Goal: Task Accomplishment & Management: Use online tool/utility

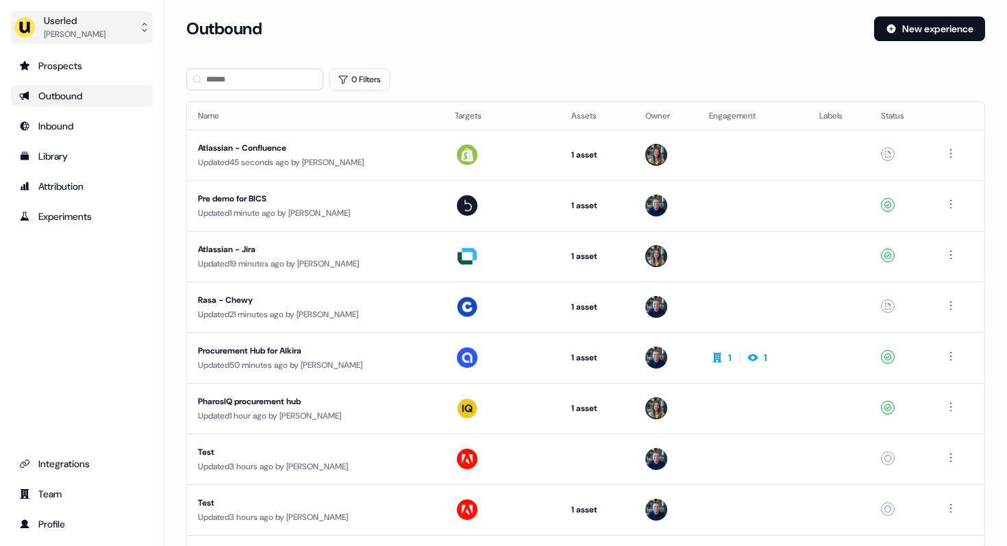
click at [87, 14] on div "Userled" at bounding box center [75, 21] width 62 height 14
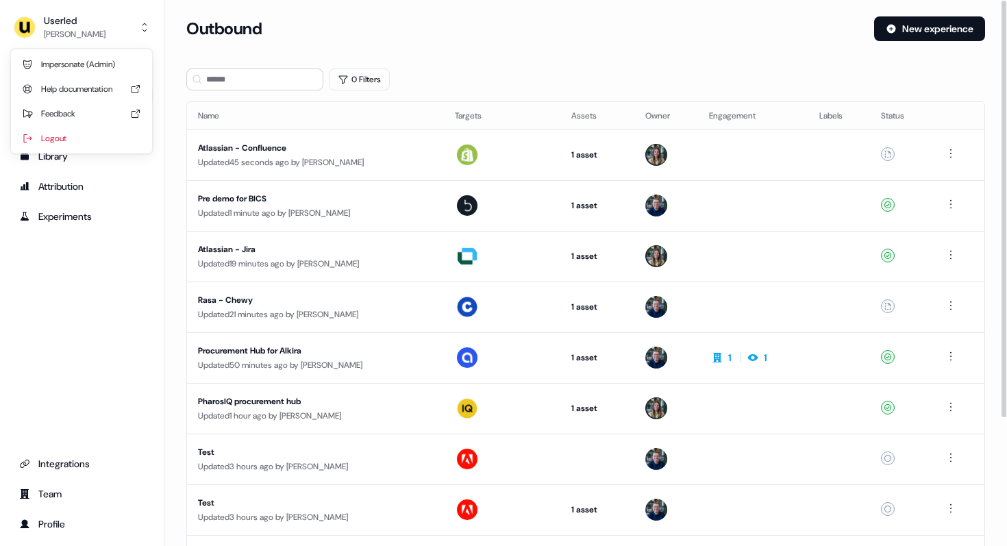
drag, startPoint x: 64, startPoint y: 304, endPoint x: 141, endPoint y: 252, distance: 93.3
click at [64, 306] on div "Prospects Outbound Inbound Library Attribution Experiments Integrations Team Pr…" at bounding box center [82, 295] width 142 height 480
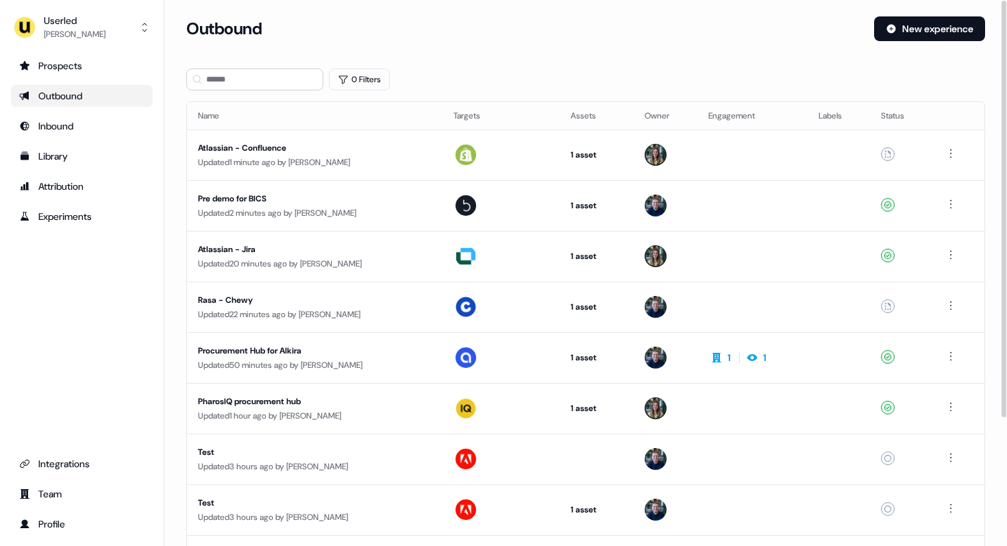
drag, startPoint x: 86, startPoint y: 255, endPoint x: 260, endPoint y: 12, distance: 299.5
click at [86, 255] on div "Prospects Outbound Inbound Library Attribution Experiments Integrations Team Pr…" at bounding box center [82, 295] width 142 height 480
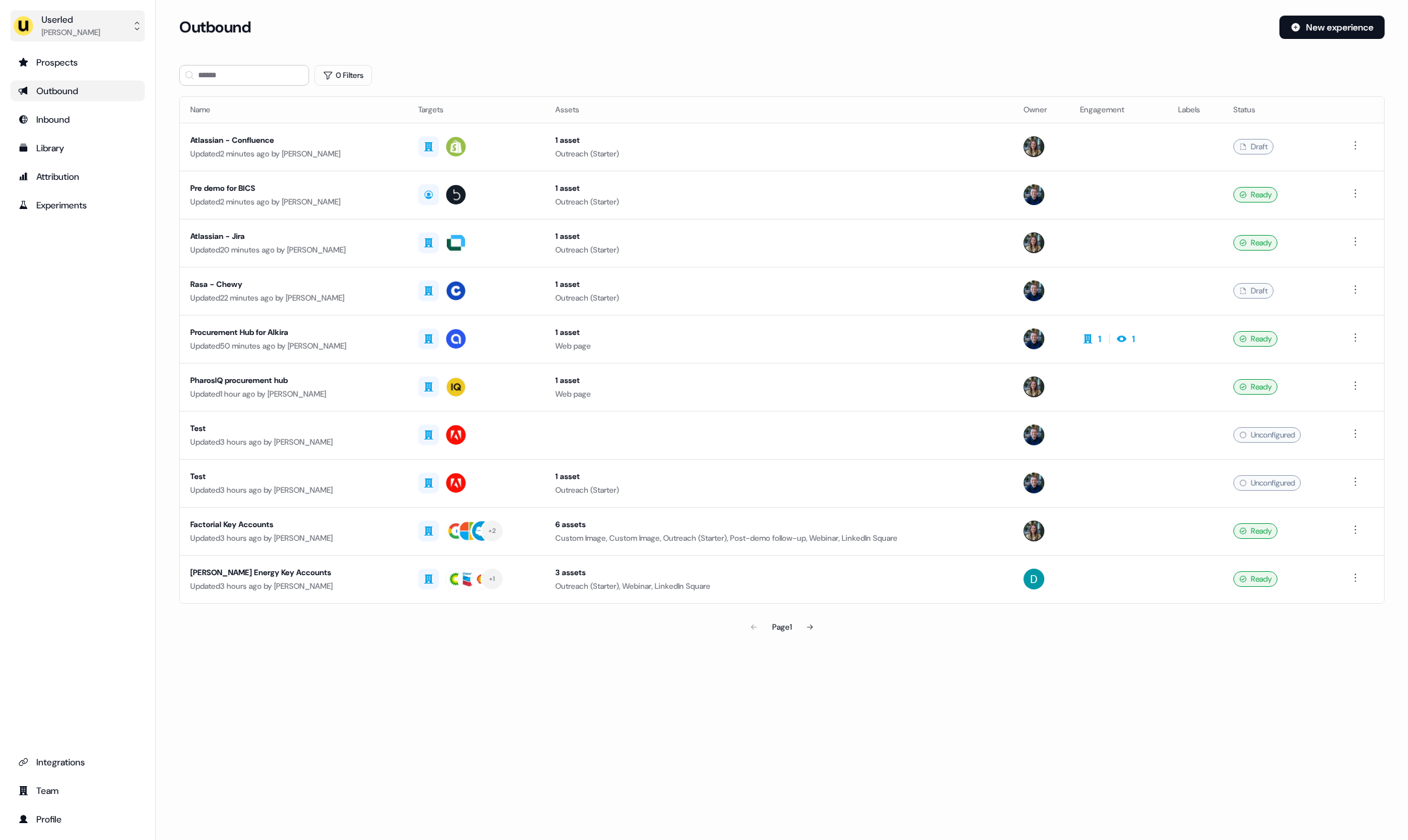
drag, startPoint x: 81, startPoint y: 9, endPoint x: 80, endPoint y: 18, distance: 9.1
click at [80, 15] on div "Userled Oliver Grogan Prospects Outbound Inbound Library Attribution Experiment…" at bounding box center [78, 420] width 155 height 840
click at [78, 19] on div "Userled" at bounding box center [71, 20] width 59 height 13
click at [86, 69] on div "Impersonate (Admin)" at bounding box center [77, 61] width 123 height 24
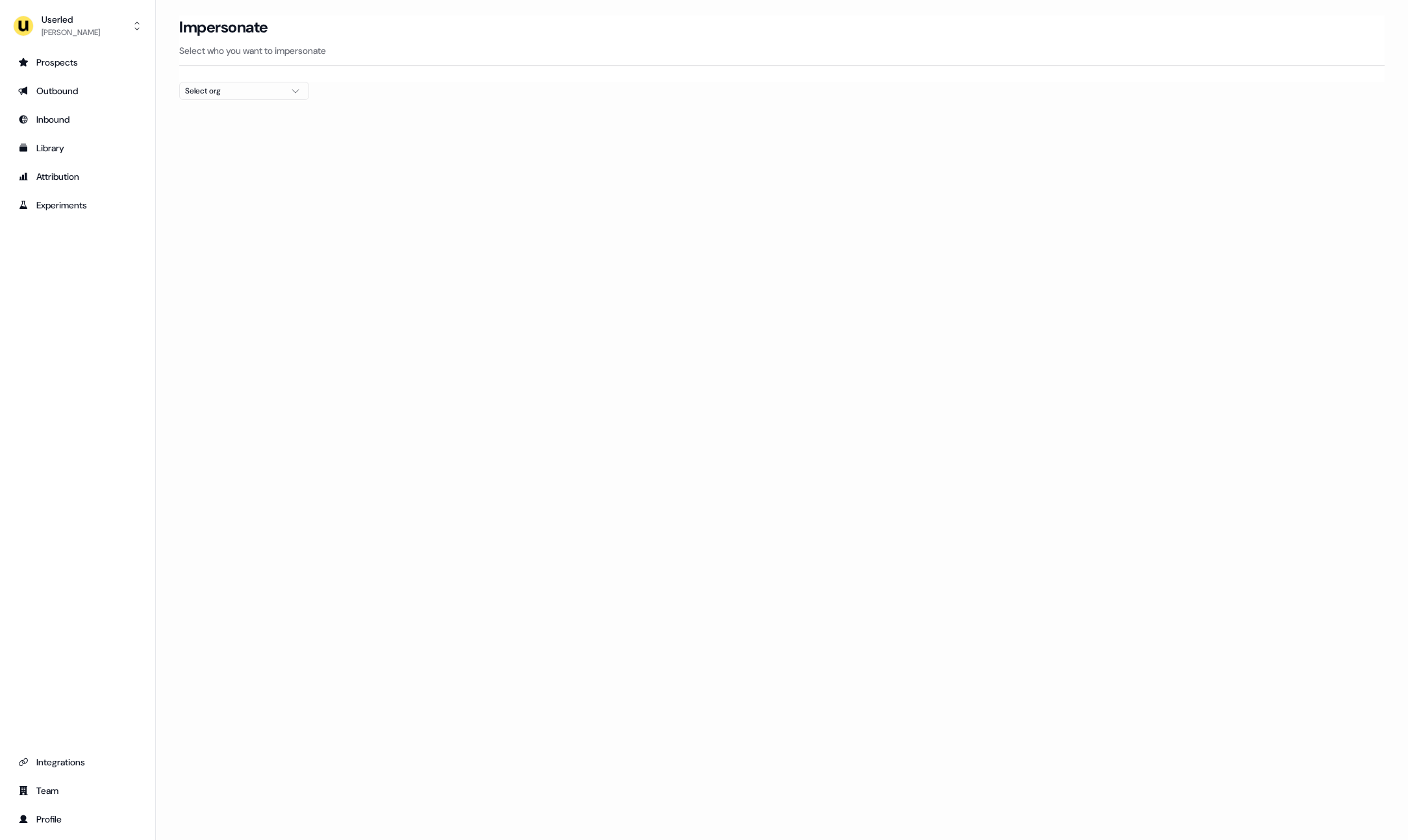
drag, startPoint x: 219, startPoint y: 99, endPoint x: 227, endPoint y: 96, distance: 8.5
click at [219, 99] on button "Select org" at bounding box center [244, 90] width 130 height 18
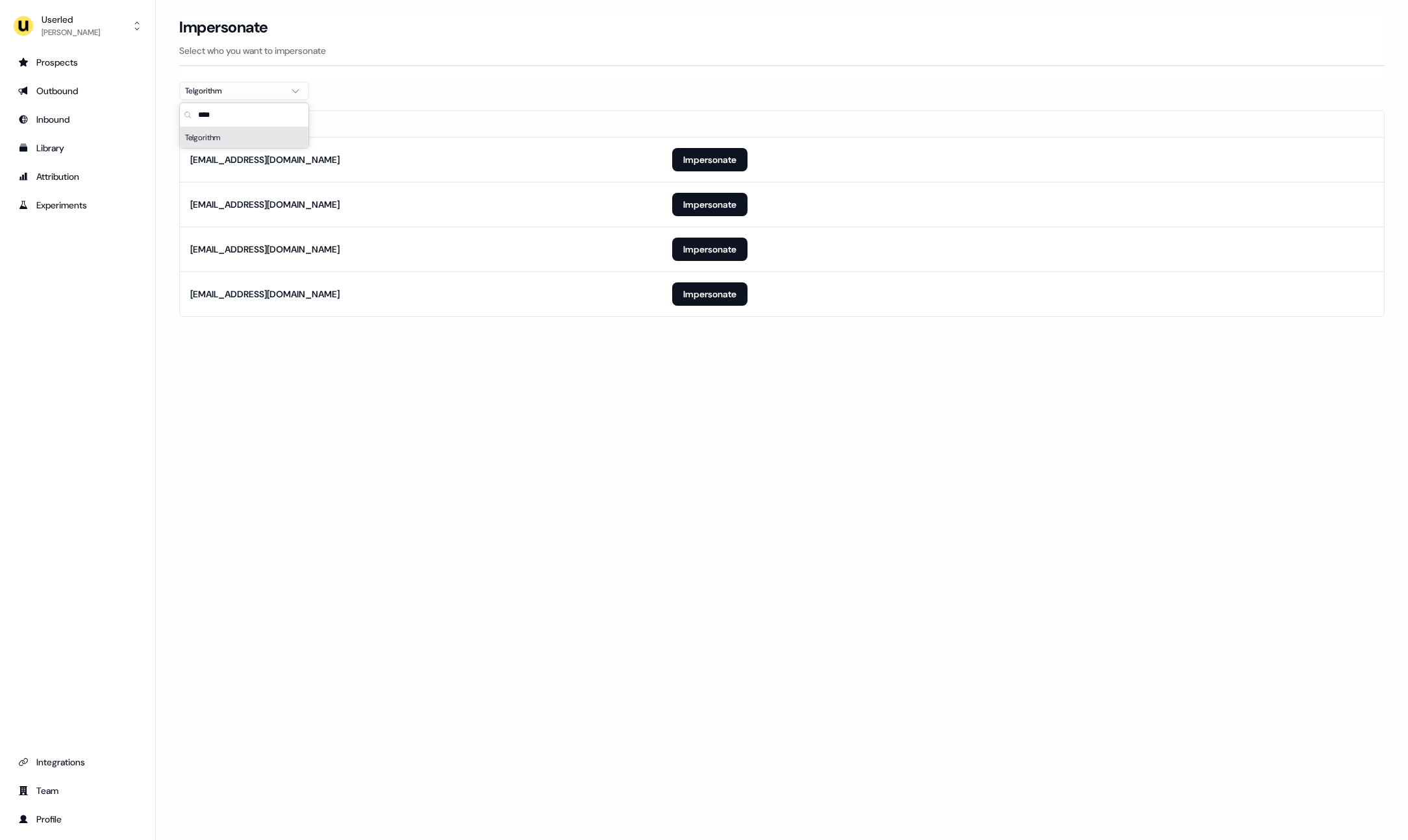
type input "****"
click at [430, 433] on div "Loading... Impersonate Select who you want to impersonate Telgorithm Email shel…" at bounding box center [781, 420] width 1252 height 840
click at [682, 242] on button "Impersonate" at bounding box center [709, 249] width 75 height 24
